Goal: Task Accomplishment & Management: Use online tool/utility

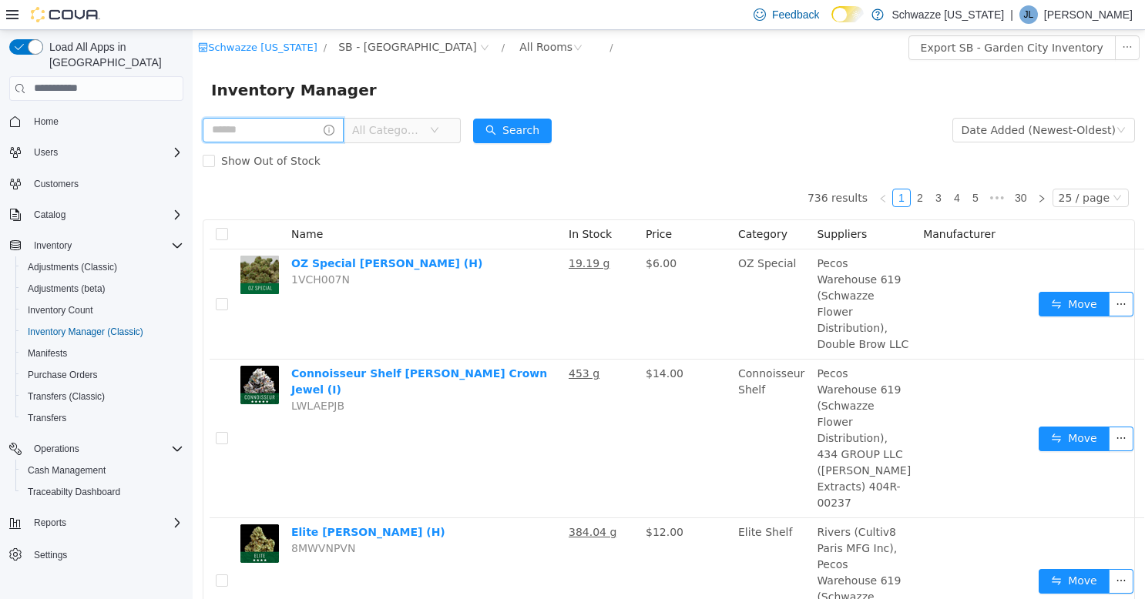
click at [304, 135] on input "text" at bounding box center [273, 129] width 141 height 25
type input "**********"
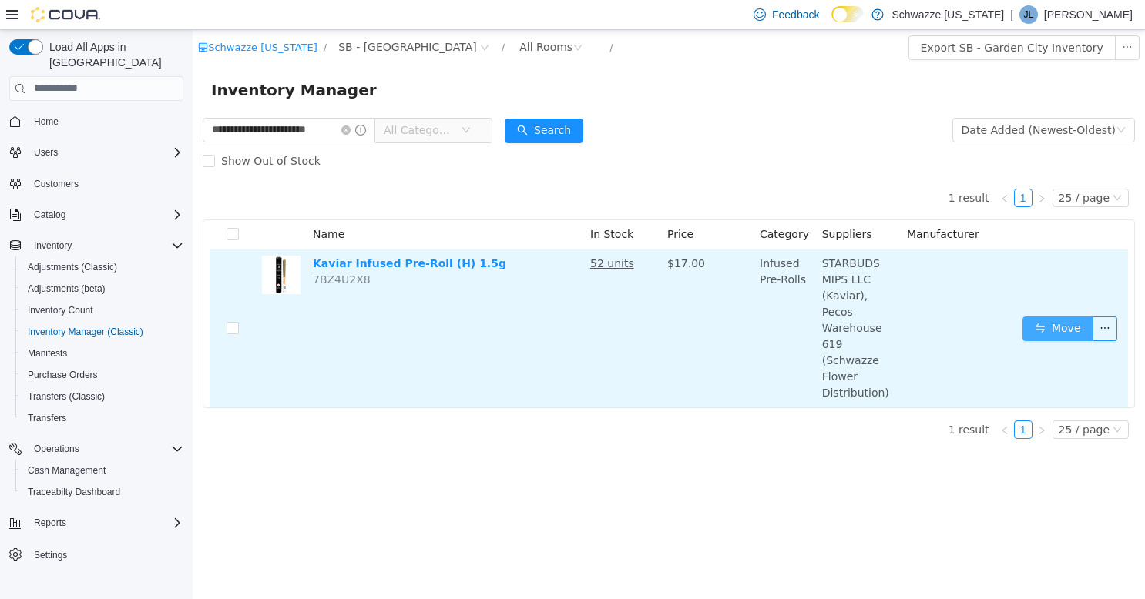
click at [1059, 316] on button "Move" at bounding box center [1058, 328] width 71 height 25
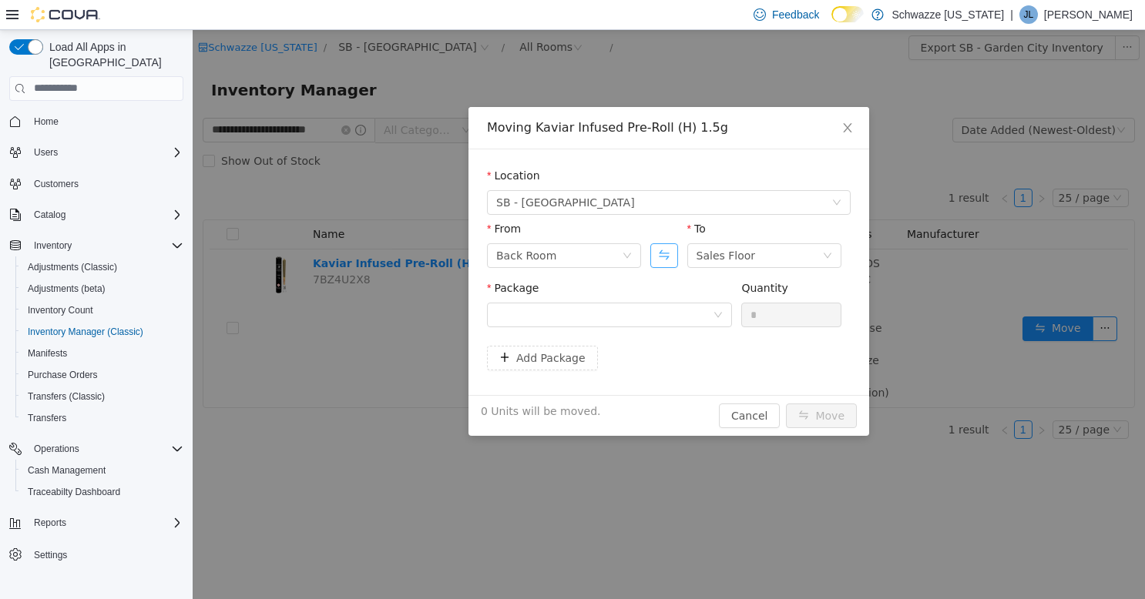
click at [670, 247] on button "Swap" at bounding box center [663, 255] width 27 height 25
click at [667, 306] on div at bounding box center [604, 314] width 217 height 23
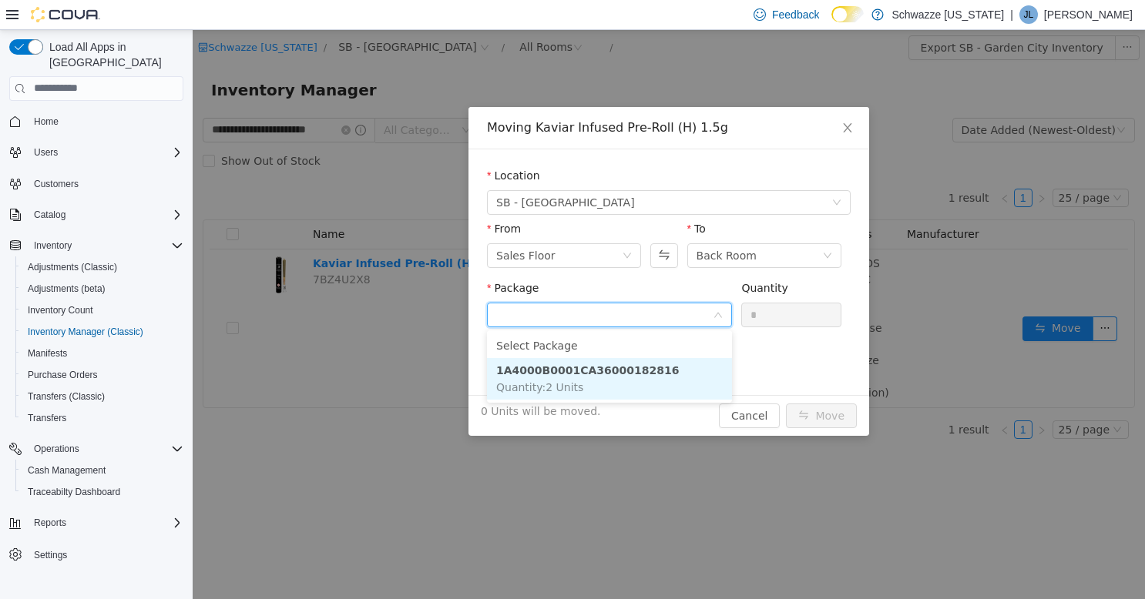
click at [632, 371] on strong "1A4000B0001CA36000182816" at bounding box center [587, 370] width 183 height 12
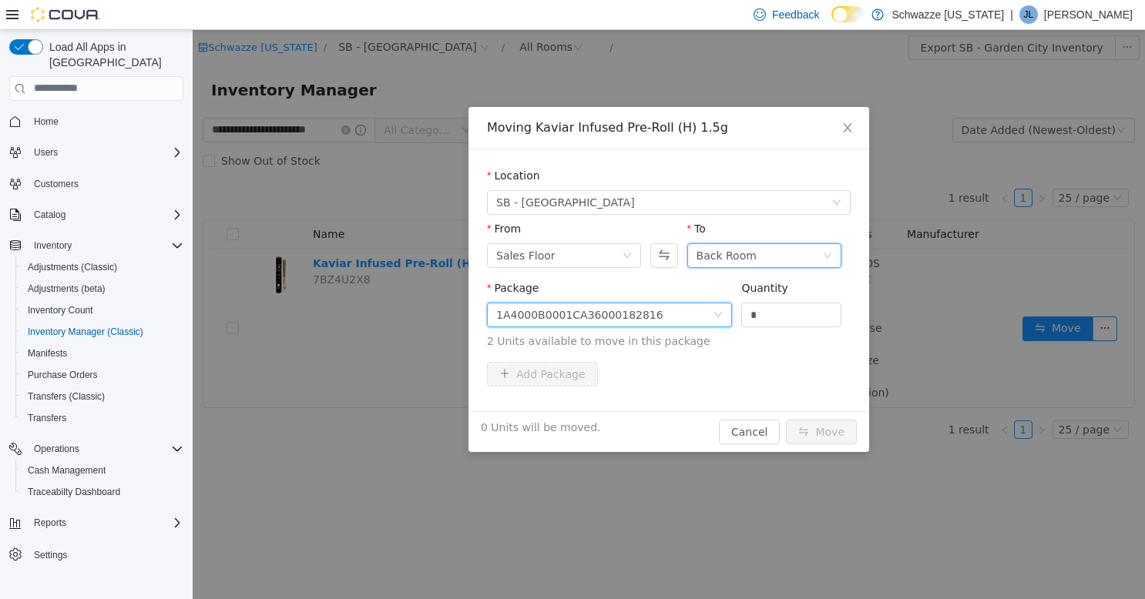
click at [756, 249] on div "Back Room" at bounding box center [760, 254] width 126 height 23
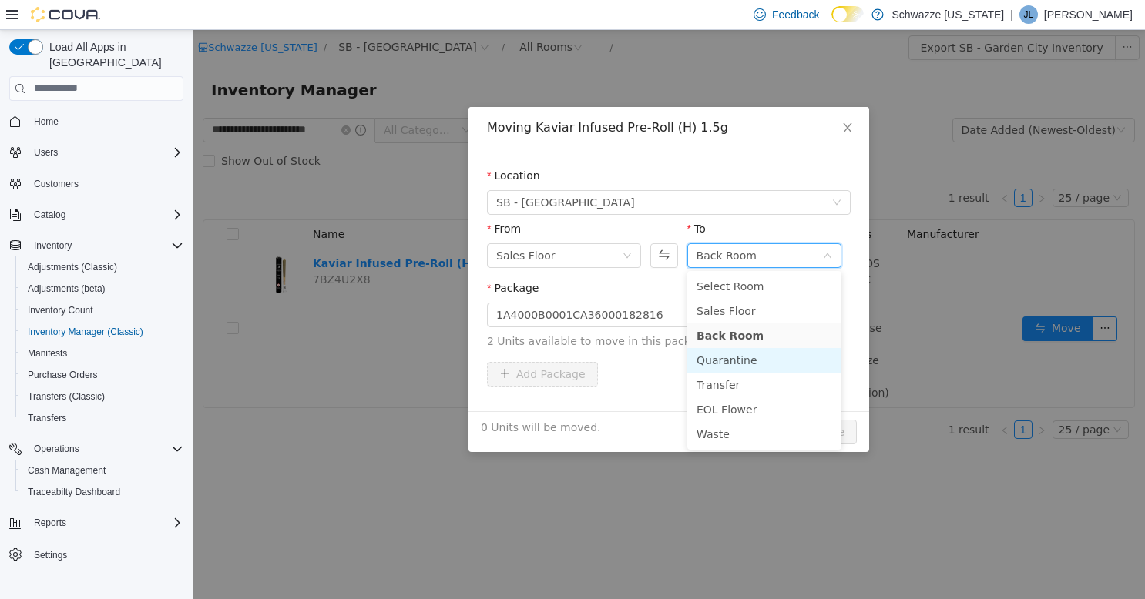
click at [740, 360] on li "Quarantine" at bounding box center [764, 360] width 154 height 25
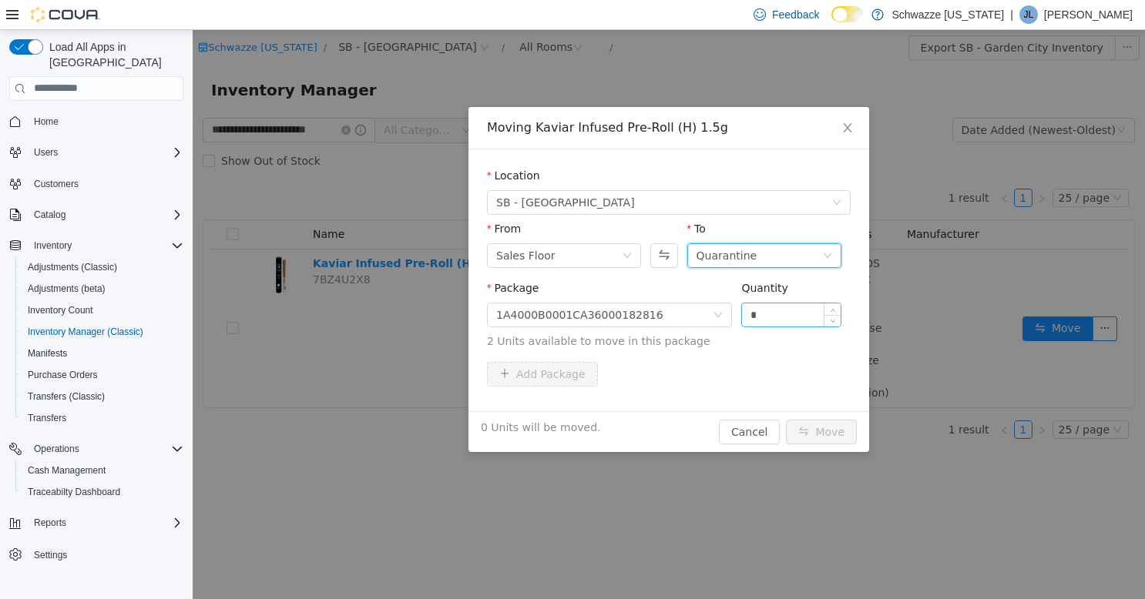
click at [771, 314] on input "*" at bounding box center [791, 314] width 99 height 23
type input "*"
click at [824, 427] on button "Move" at bounding box center [821, 431] width 71 height 25
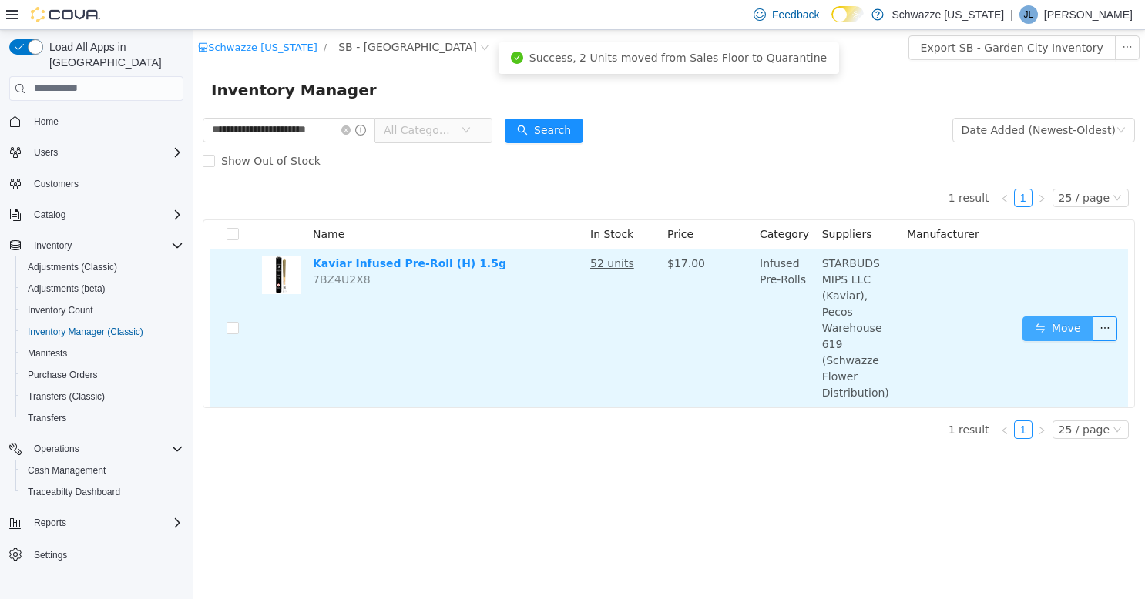
click at [1049, 316] on button "Move" at bounding box center [1058, 328] width 71 height 25
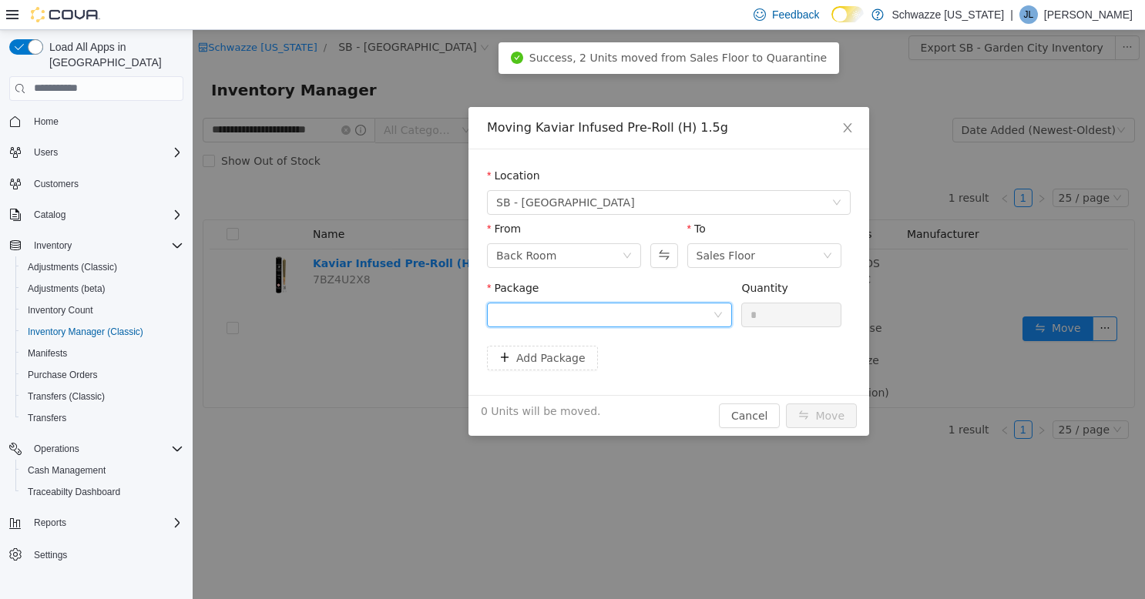
click at [654, 314] on div at bounding box center [604, 314] width 217 height 23
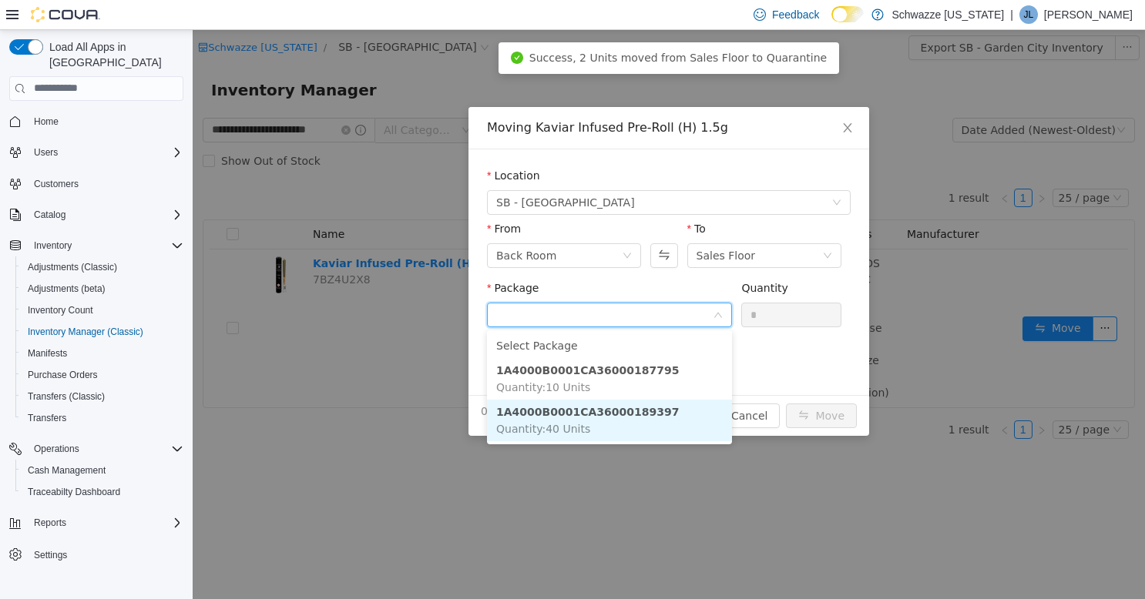
click at [664, 417] on li "1A4000B0001CA36000189397 Quantity : 40 Units" at bounding box center [609, 420] width 245 height 42
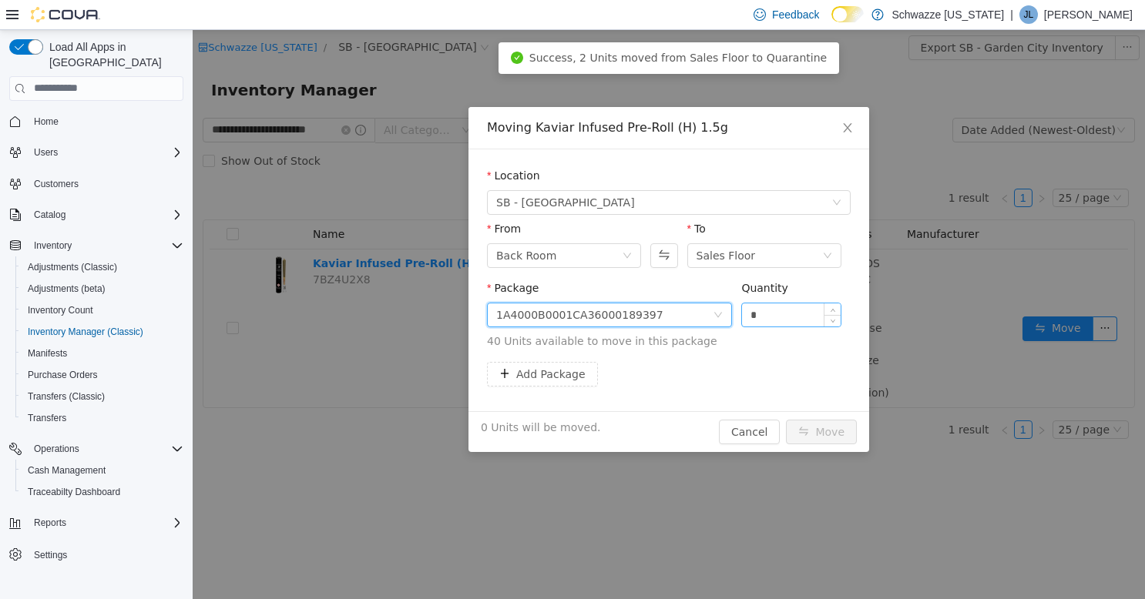
click at [794, 311] on input "*" at bounding box center [791, 314] width 99 height 23
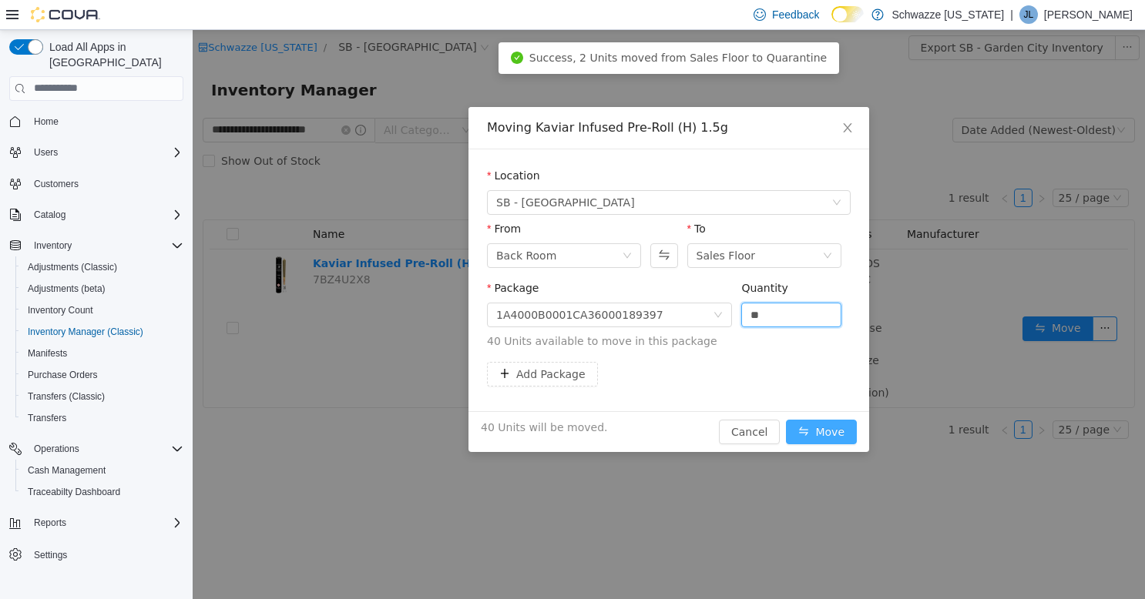
type input "**"
click at [811, 431] on button "Move" at bounding box center [821, 431] width 71 height 25
